Goal: Task Accomplishment & Management: Manage account settings

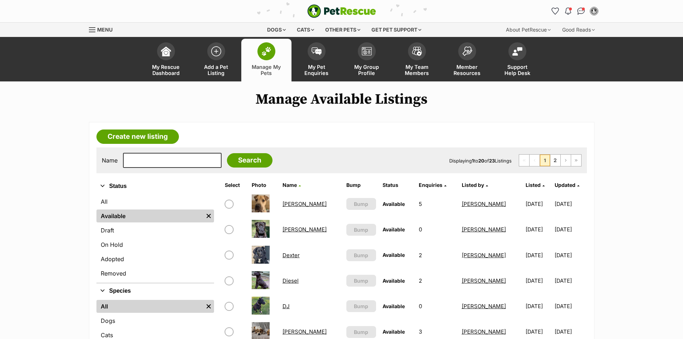
click at [293, 206] on link "Cindy" at bounding box center [305, 203] width 44 height 7
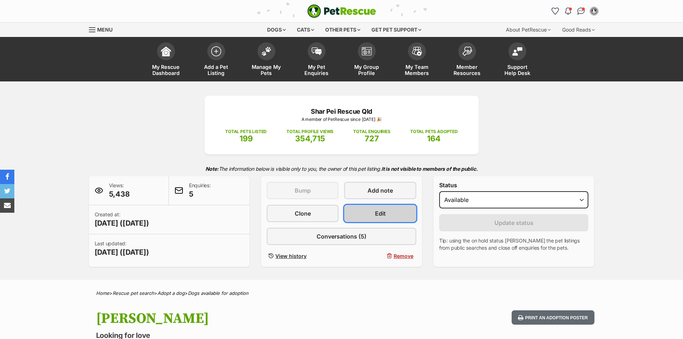
click at [384, 213] on span "Edit" at bounding box center [380, 213] width 11 height 9
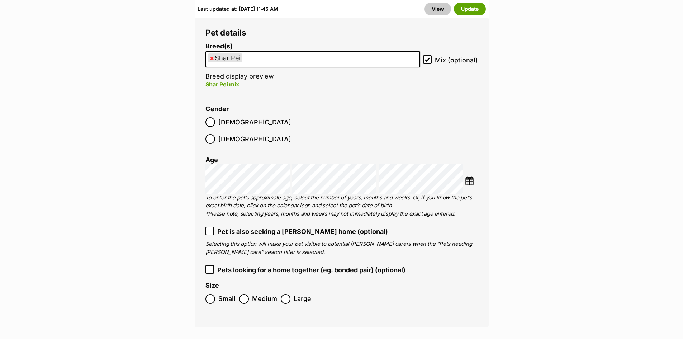
scroll to position [1040, 0]
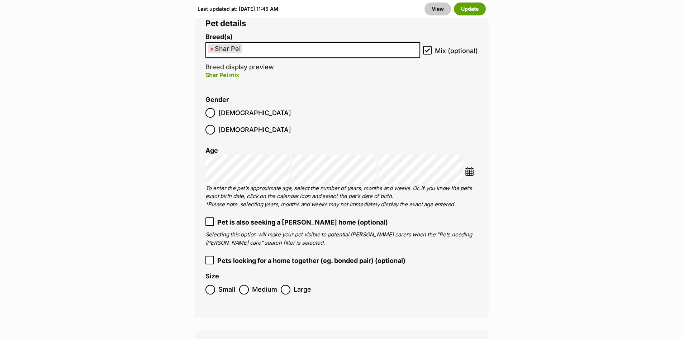
click at [209, 219] on icon at bounding box center [209, 221] width 5 height 5
click at [470, 5] on button "Update" at bounding box center [470, 9] width 32 height 13
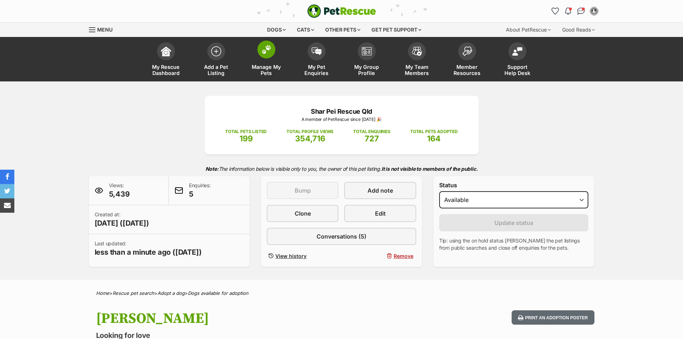
click at [265, 49] on img at bounding box center [266, 49] width 10 height 9
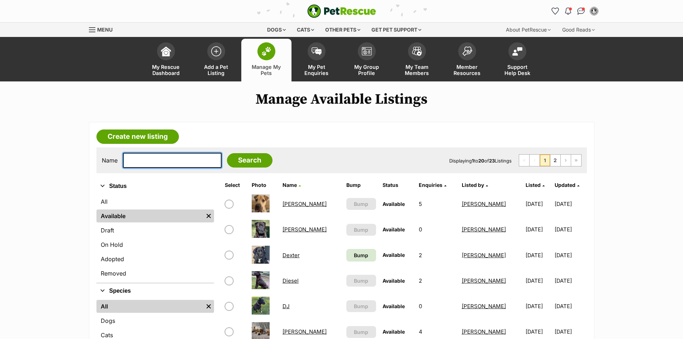
click at [164, 160] on input "text" at bounding box center [172, 160] width 99 height 15
type input "loki"
click at [227, 153] on input "Search" at bounding box center [250, 160] width 46 height 14
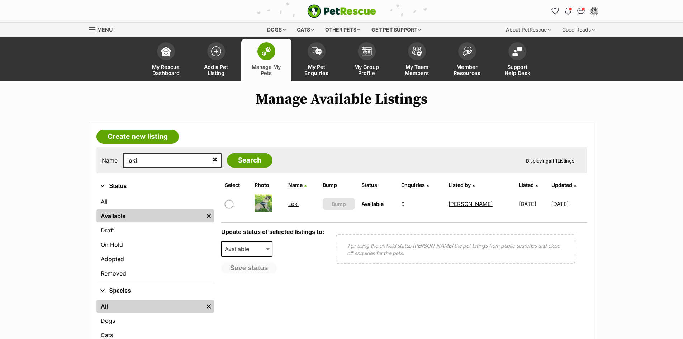
click at [288, 205] on link "Loki" at bounding box center [293, 203] width 10 height 7
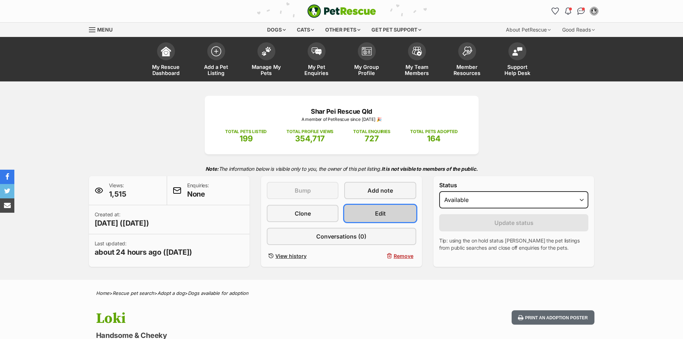
click at [394, 211] on link "Edit" at bounding box center [380, 213] width 72 height 17
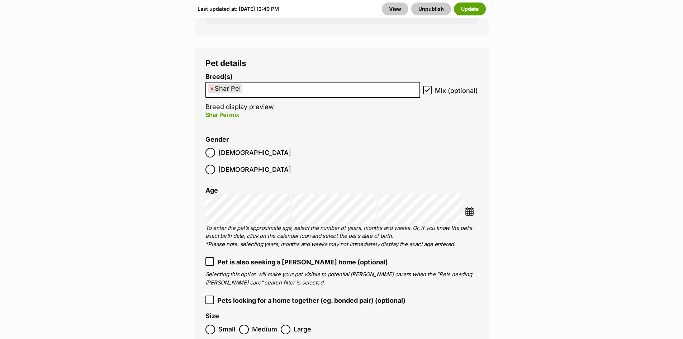
scroll to position [1004, 0]
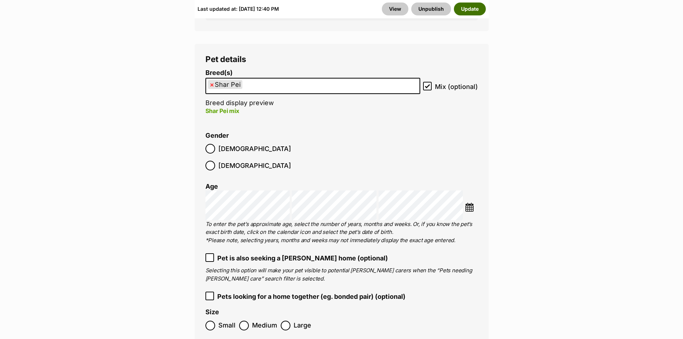
click at [474, 10] on button "Update" at bounding box center [470, 9] width 32 height 13
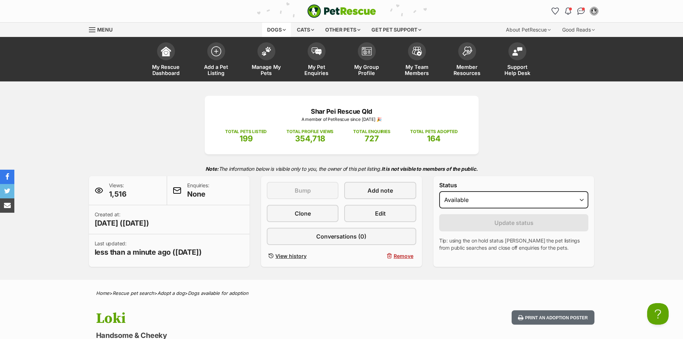
click at [283, 29] on div "Dogs" at bounding box center [276, 30] width 29 height 14
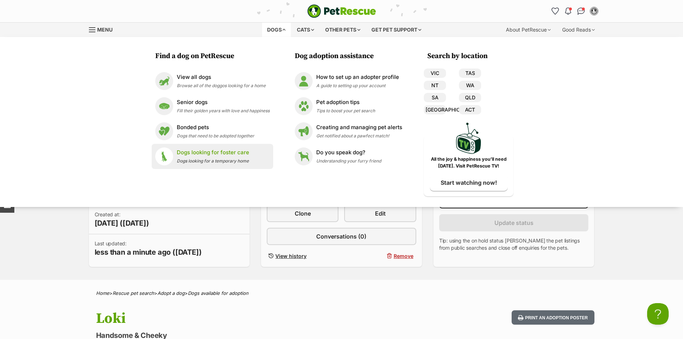
click at [220, 156] on p "Dogs looking for foster care" at bounding box center [213, 152] width 72 height 8
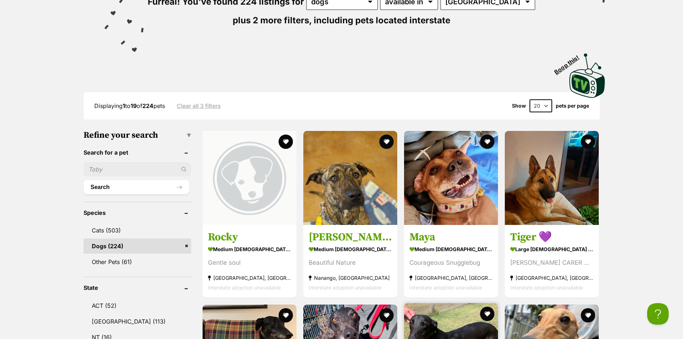
scroll to position [72, 0]
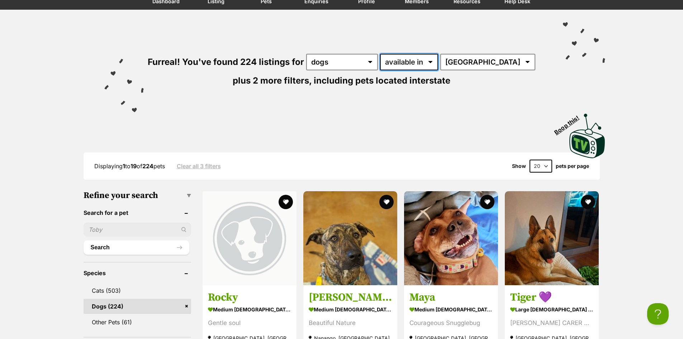
click at [438, 60] on select "available in located in" at bounding box center [409, 62] width 58 height 16
select select "disabled"
click at [387, 54] on select "available in located in" at bounding box center [409, 62] width 58 height 16
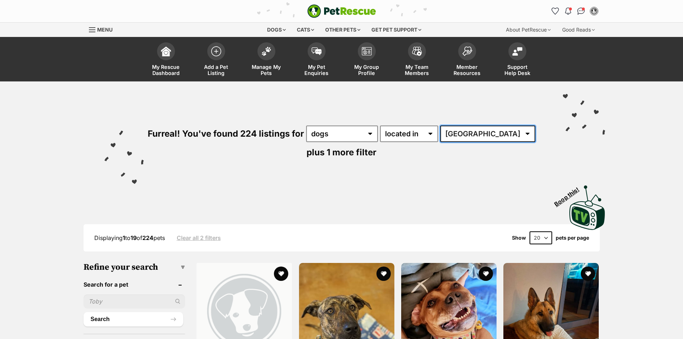
click at [491, 132] on select "Australia NSW QLD VIC WA" at bounding box center [487, 133] width 95 height 16
select select "QLD"
click at [449, 125] on select "Australia NSW QLD VIC WA" at bounding box center [487, 133] width 95 height 16
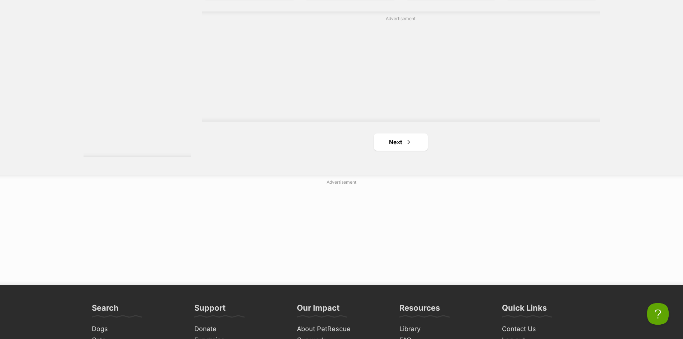
scroll to position [1363, 0]
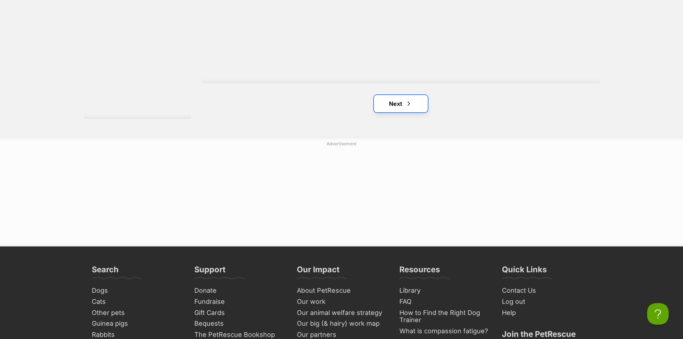
click at [400, 105] on link "Next" at bounding box center [401, 103] width 54 height 17
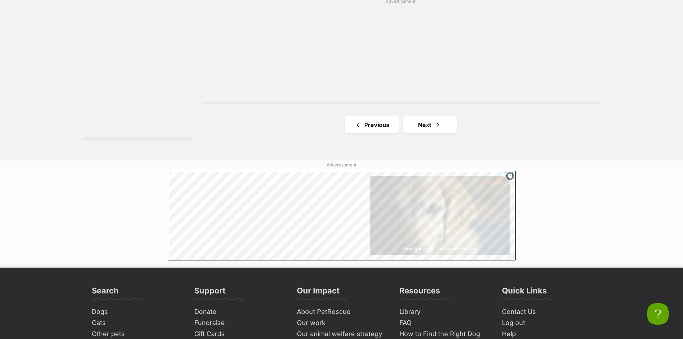
scroll to position [1363, 0]
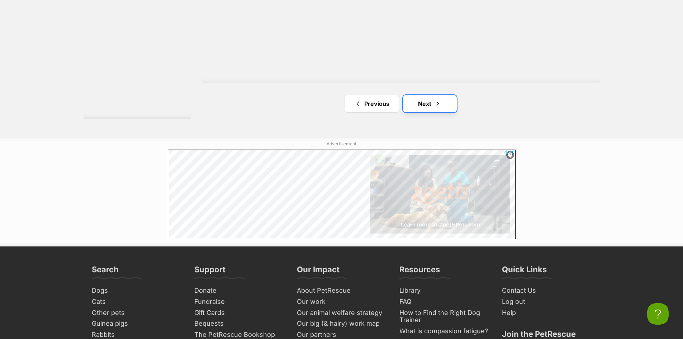
click at [433, 98] on link "Next" at bounding box center [430, 103] width 54 height 17
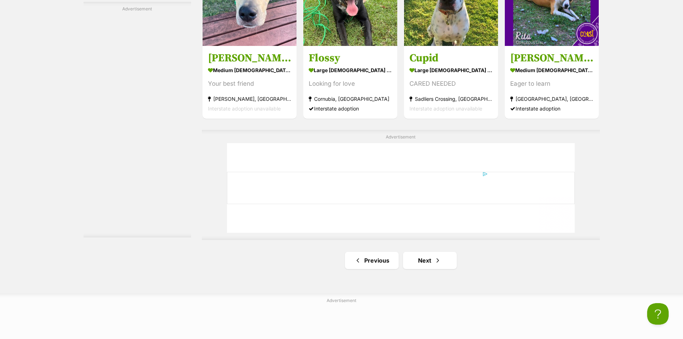
scroll to position [1255, 0]
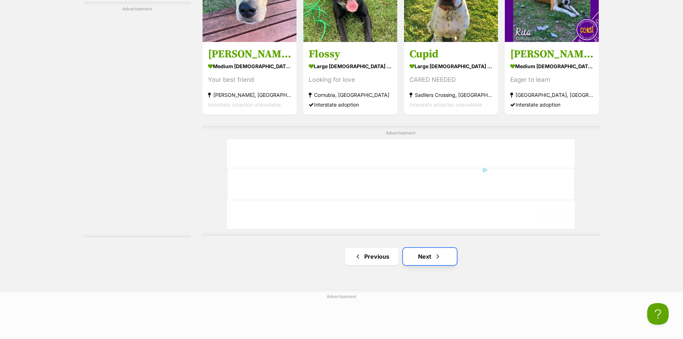
click at [416, 251] on link "Next" at bounding box center [430, 256] width 54 height 17
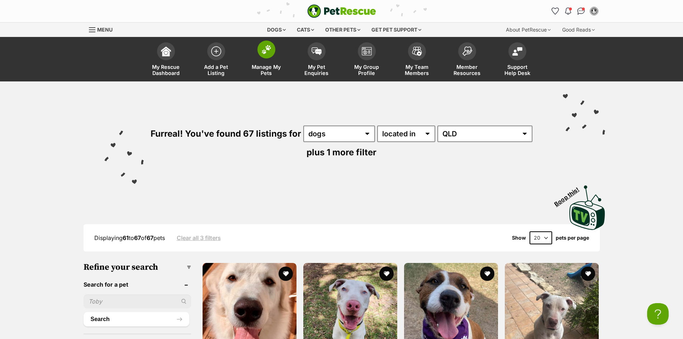
click at [265, 53] on img at bounding box center [266, 49] width 10 height 9
